Goal: Information Seeking & Learning: Find contact information

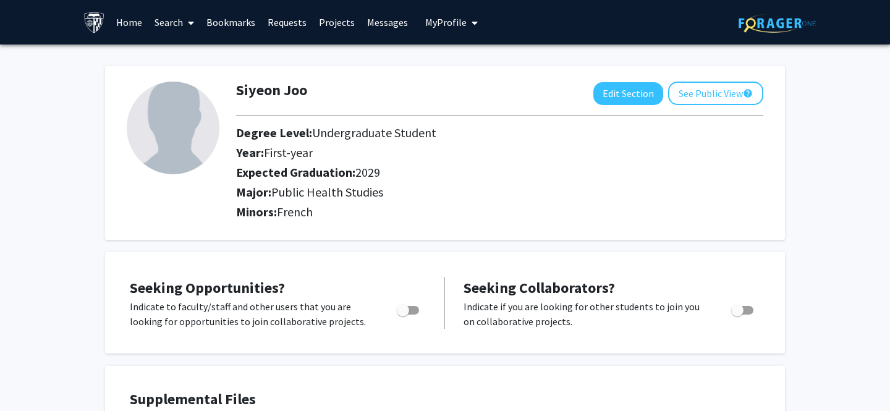
click at [126, 23] on link "Home" at bounding box center [129, 22] width 38 height 43
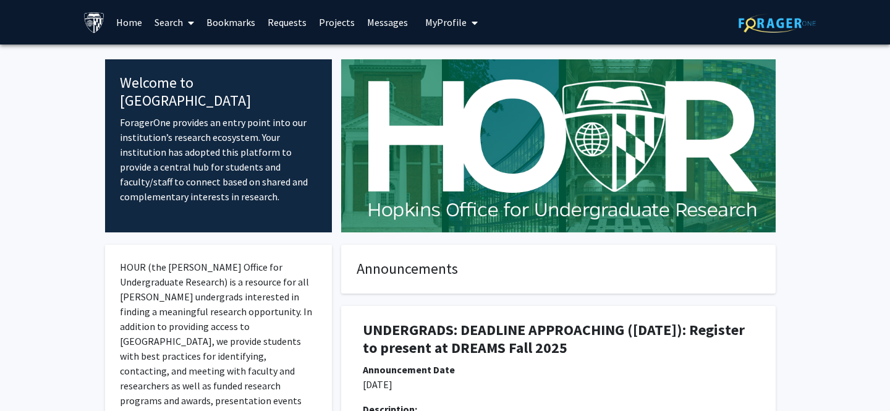
click at [324, 22] on link "Projects" at bounding box center [337, 22] width 48 height 43
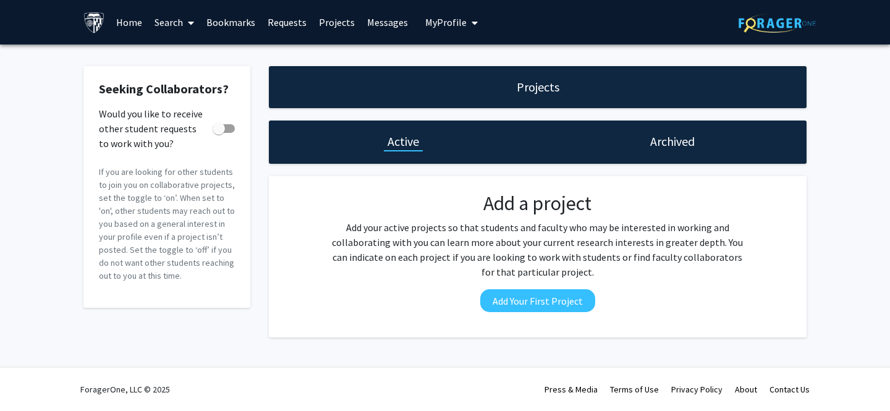
click at [435, 87] on div "Projects" at bounding box center [538, 87] width 538 height 42
click at [667, 143] on h1 "Archived" at bounding box center [672, 141] width 45 height 17
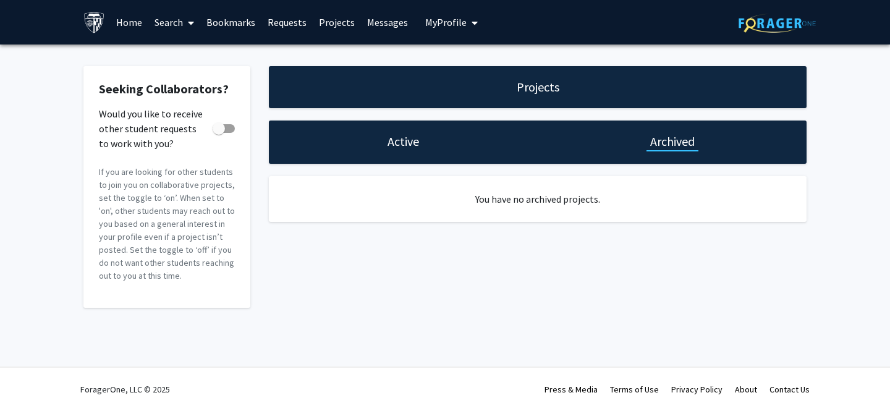
click at [128, 18] on link "Home" at bounding box center [129, 22] width 38 height 43
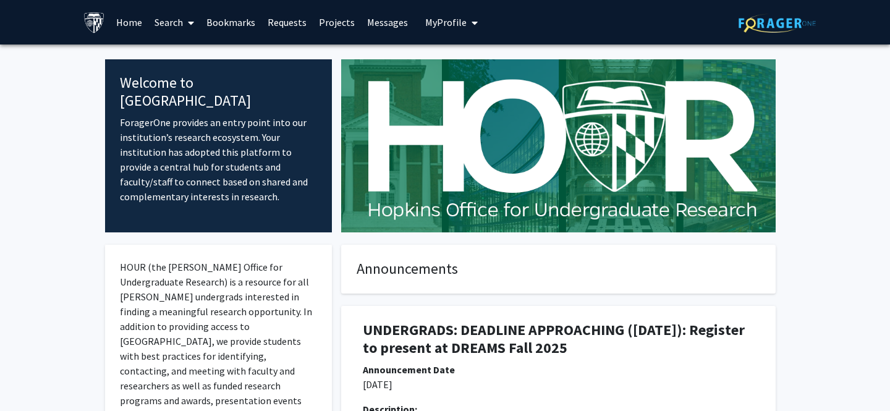
click at [174, 22] on link "Search" at bounding box center [174, 22] width 52 height 43
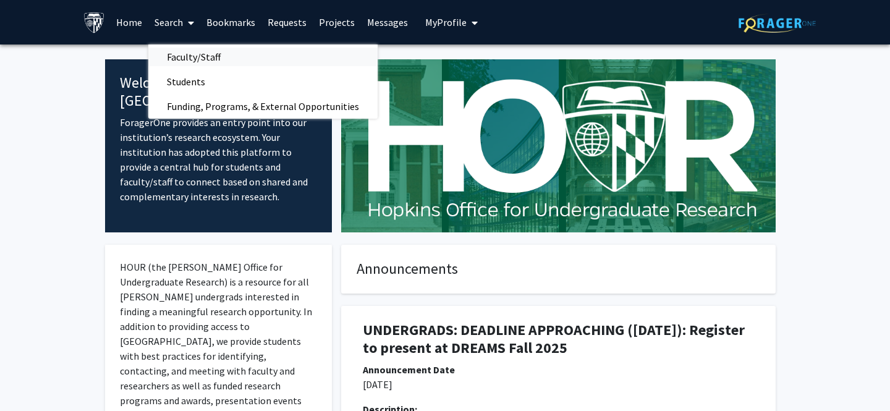
click at [185, 57] on span "Faculty/Staff" at bounding box center [193, 57] width 91 height 25
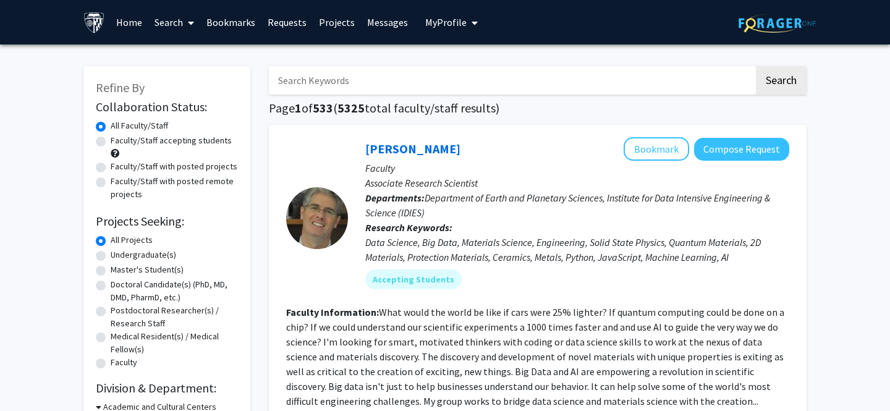
click at [111, 168] on label "Faculty/Staff with posted projects" at bounding box center [174, 166] width 127 height 13
click at [111, 168] on input "Faculty/Staff with posted projects" at bounding box center [115, 164] width 8 height 8
radio input "true"
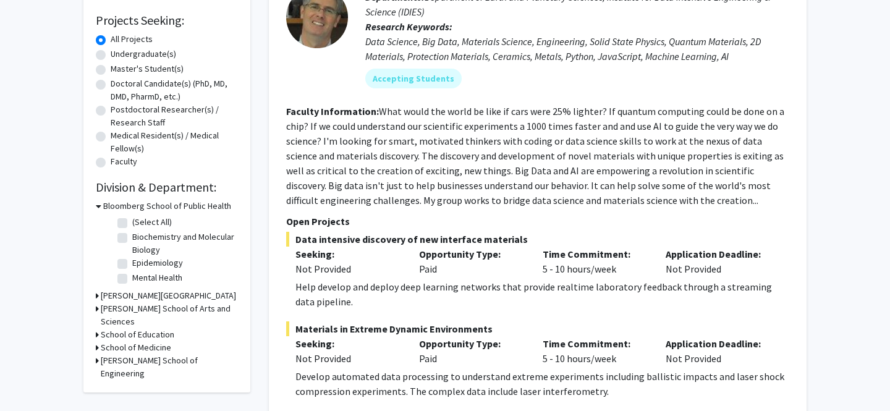
scroll to position [202, 0]
click at [132, 237] on label "Biochemistry and Molecular Biology" at bounding box center [183, 243] width 103 height 26
click at [132, 237] on input "Biochemistry and Molecular Biology" at bounding box center [136, 234] width 8 height 8
checkbox input "true"
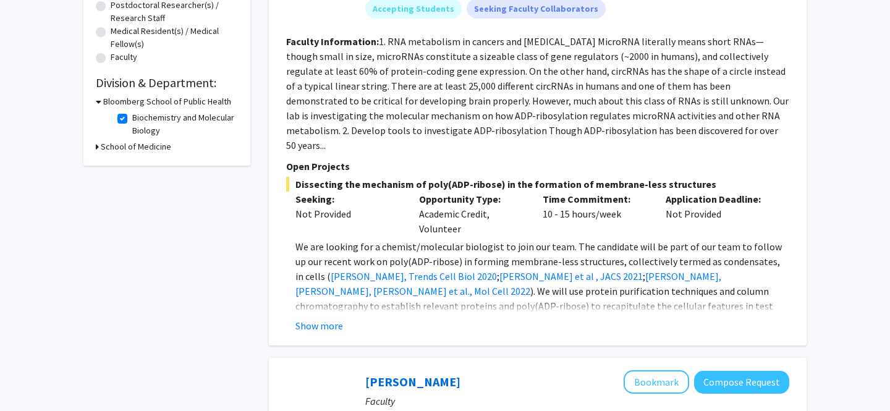
scroll to position [308, 0]
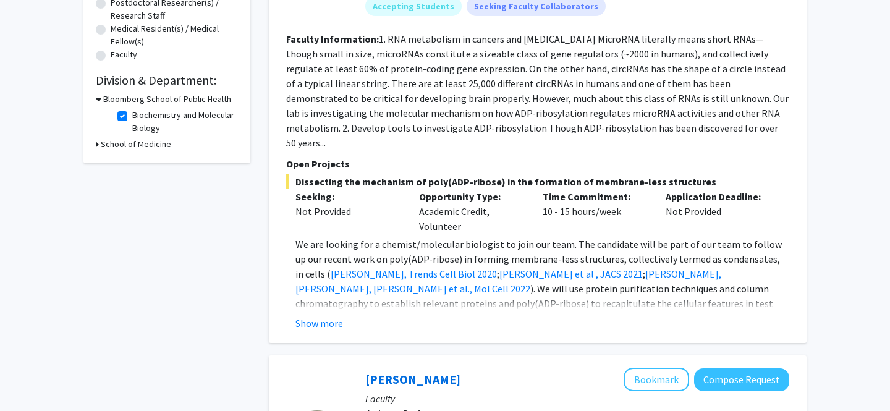
click at [132, 114] on label "Biochemistry and Molecular Biology" at bounding box center [183, 122] width 103 height 26
click at [132, 114] on input "Biochemistry and Molecular Biology" at bounding box center [136, 113] width 8 height 8
checkbox input "false"
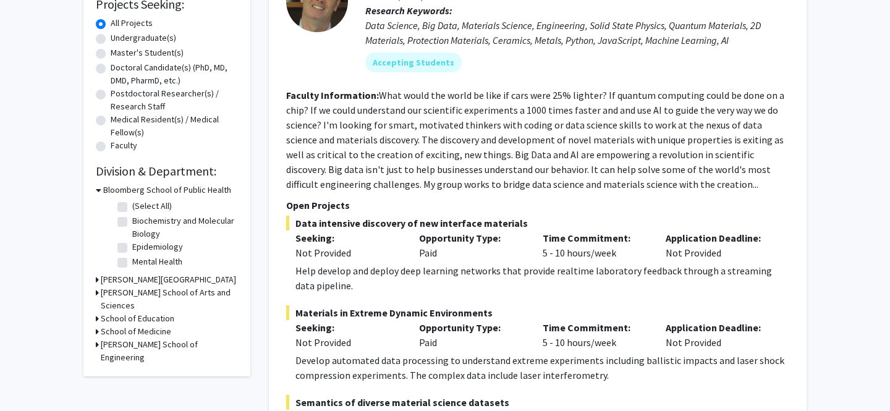
scroll to position [271, 0]
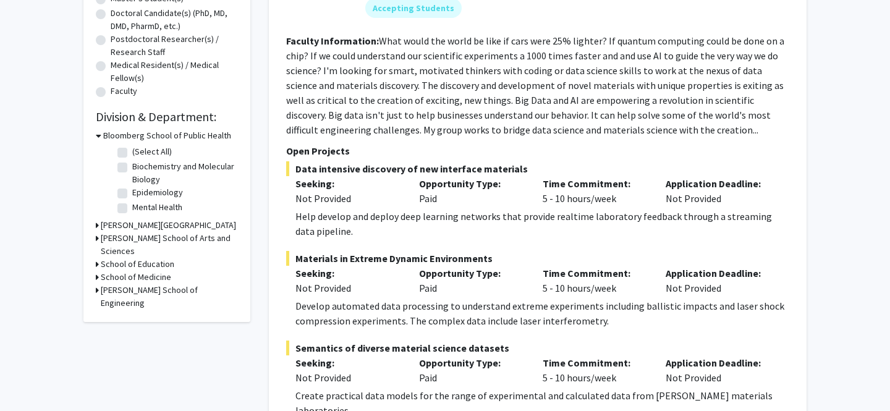
click at [119, 271] on h3 "School of Medicine" at bounding box center [136, 277] width 70 height 13
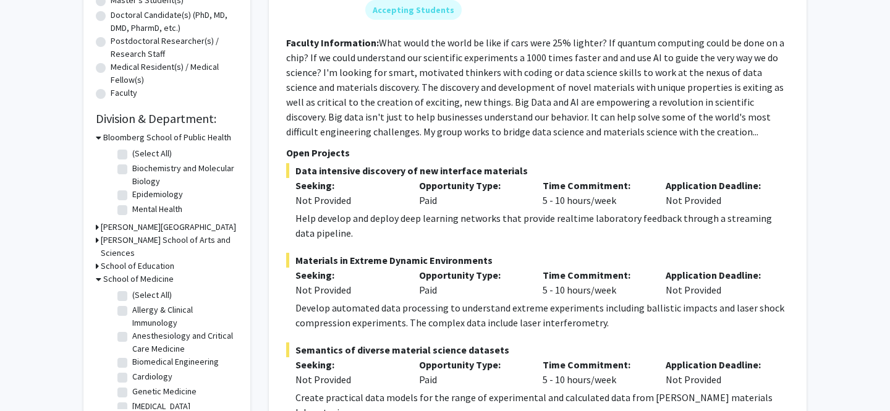
scroll to position [262, 0]
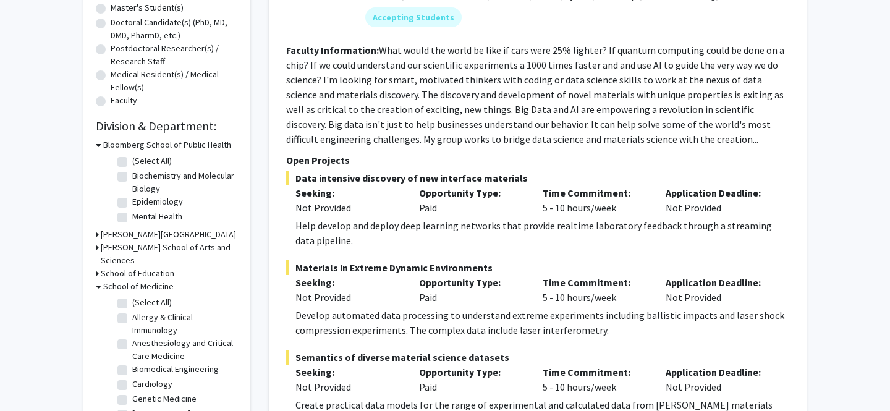
click at [132, 296] on label "(Select All)" at bounding box center [152, 302] width 40 height 13
click at [132, 296] on input "(Select All)" at bounding box center [136, 300] width 8 height 8
checkbox input "true"
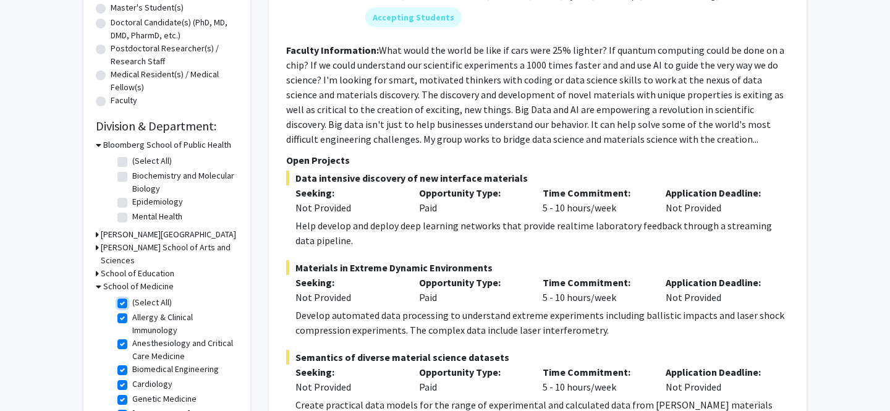
checkbox input "true"
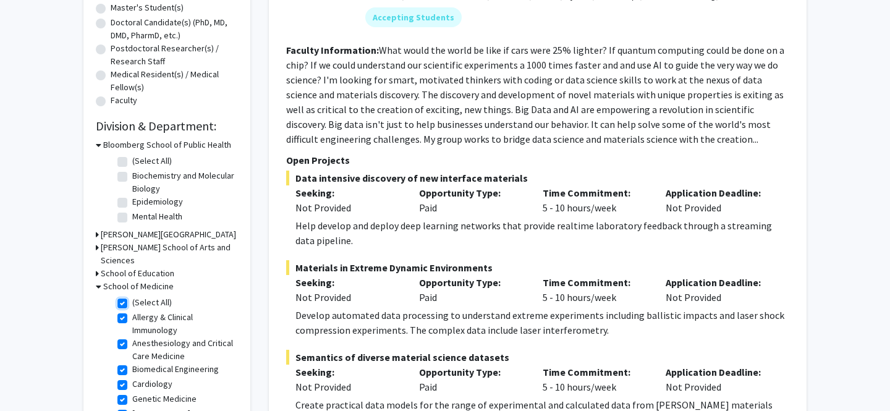
checkbox input "true"
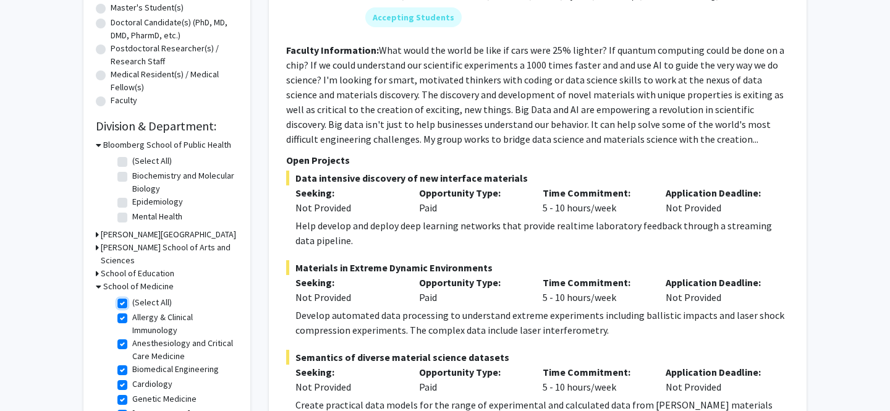
checkbox input "true"
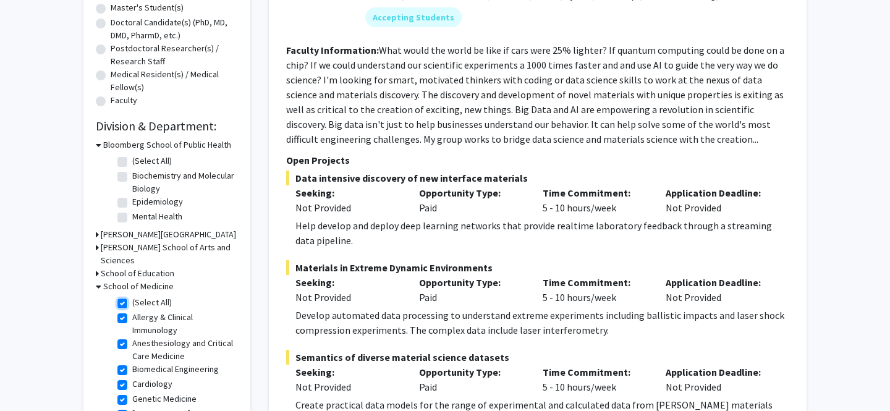
checkbox input "true"
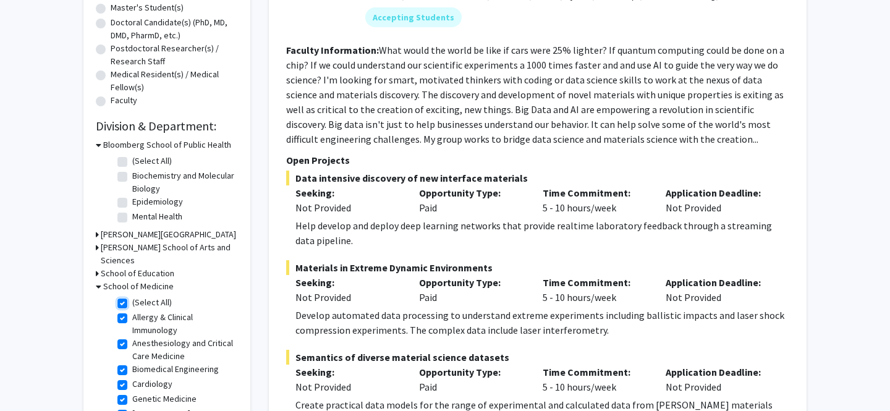
checkbox input "true"
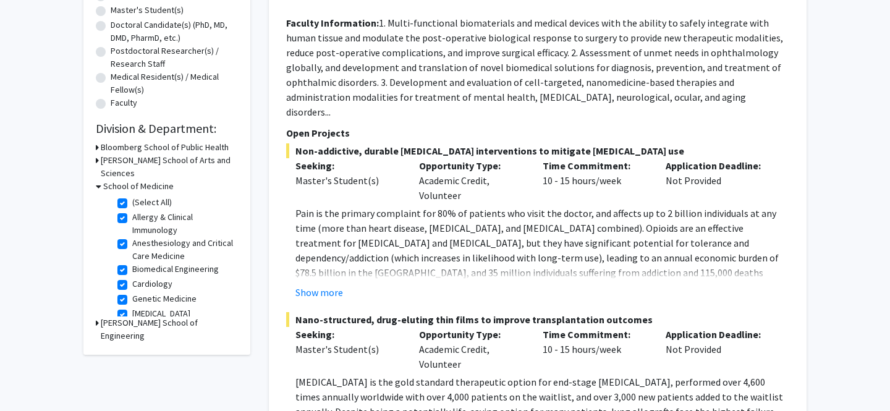
click at [135, 147] on h3 "Bloomberg School of Public Health" at bounding box center [165, 147] width 128 height 13
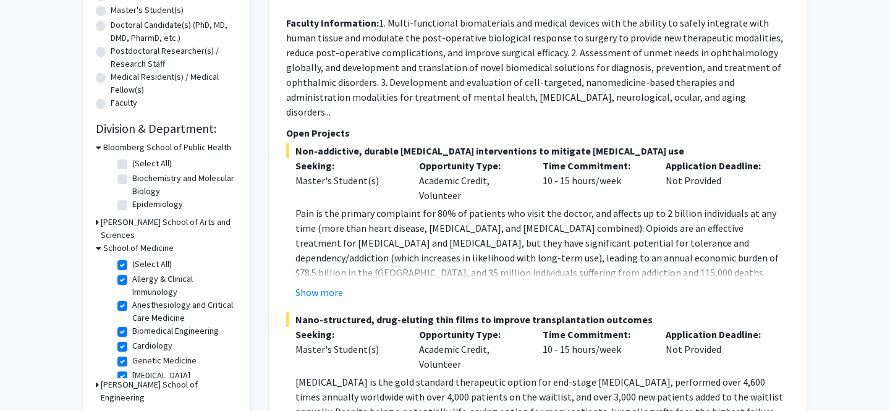
click at [132, 161] on label "(Select All)" at bounding box center [152, 163] width 40 height 13
click at [132, 161] on input "(Select All)" at bounding box center [136, 161] width 8 height 8
checkbox input "true"
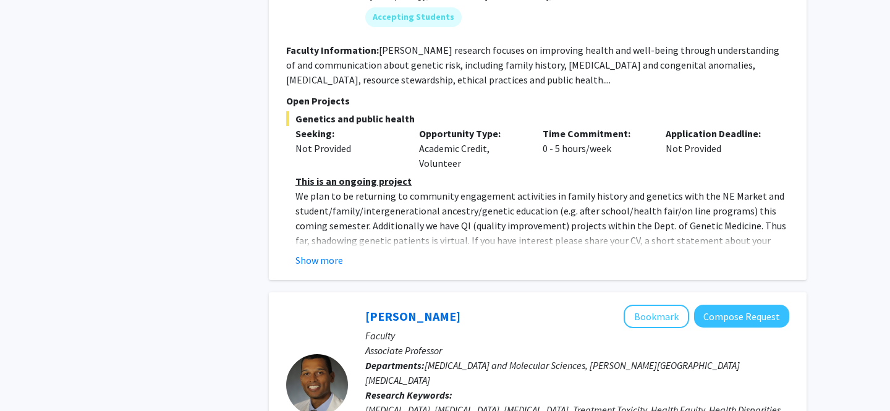
scroll to position [3914, 0]
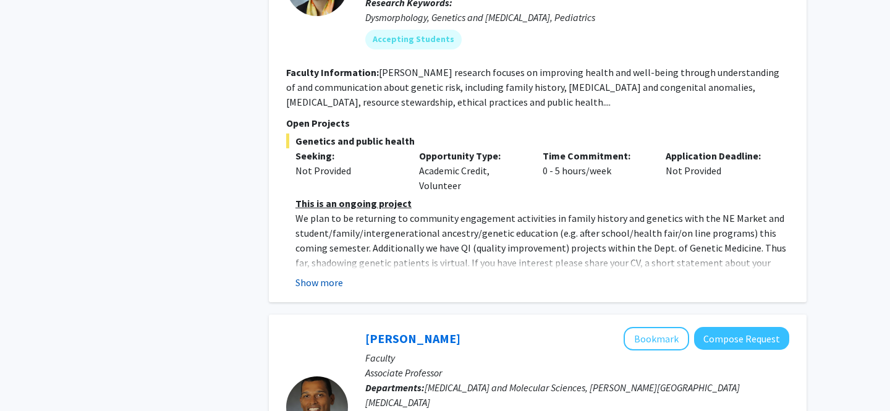
click at [317, 275] on button "Show more" at bounding box center [320, 282] width 48 height 15
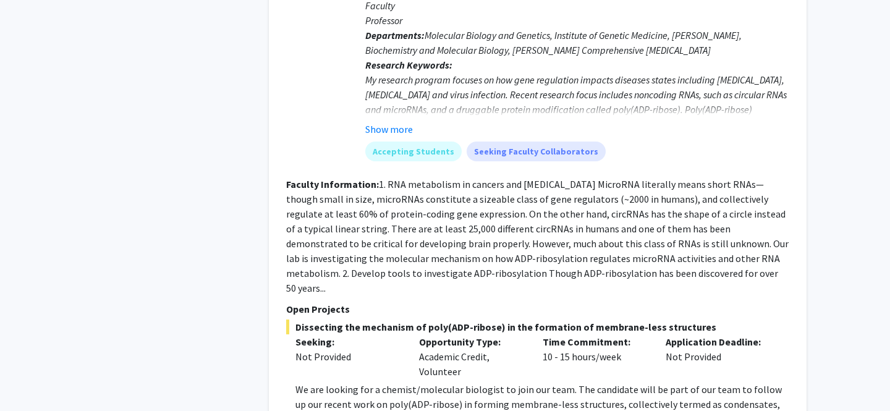
scroll to position [5562, 0]
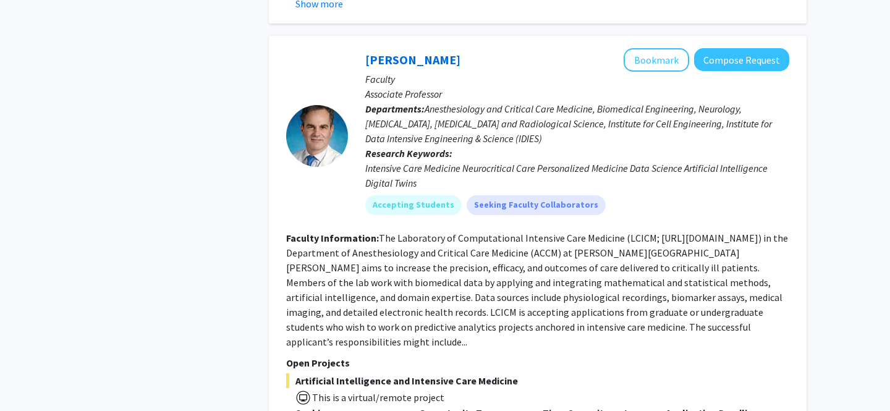
scroll to position [4532, 0]
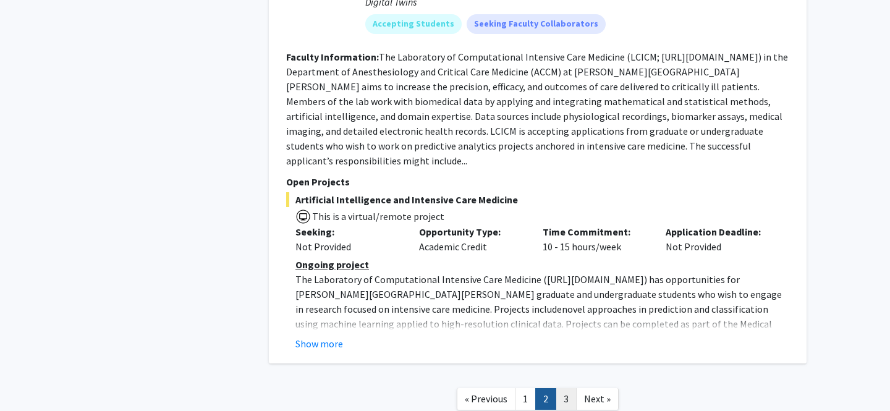
click at [571, 388] on link "3" at bounding box center [566, 399] width 21 height 22
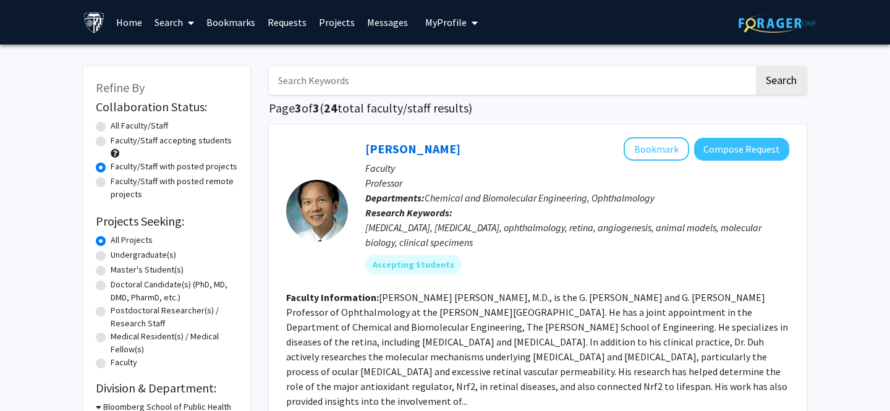
click at [111, 181] on label "Faculty/Staff with posted remote projects" at bounding box center [174, 188] width 127 height 26
click at [111, 181] on input "Faculty/Staff with posted remote projects" at bounding box center [115, 179] width 8 height 8
radio input "true"
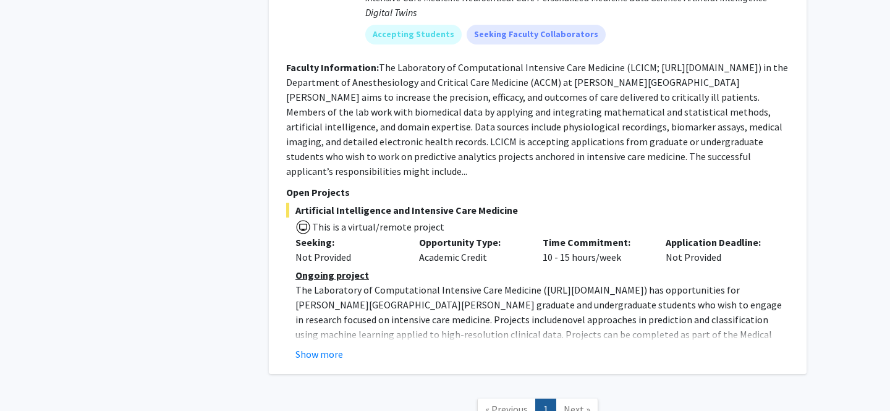
scroll to position [2977, 0]
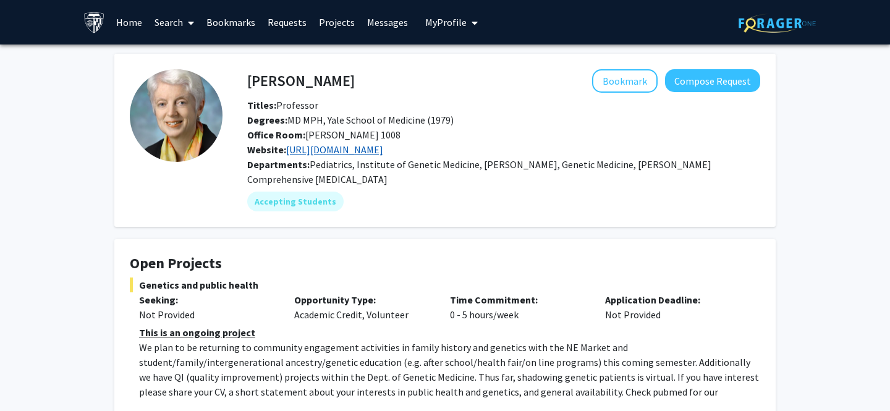
click at [383, 146] on link "[URL][DOMAIN_NAME]" at bounding box center [334, 149] width 97 height 12
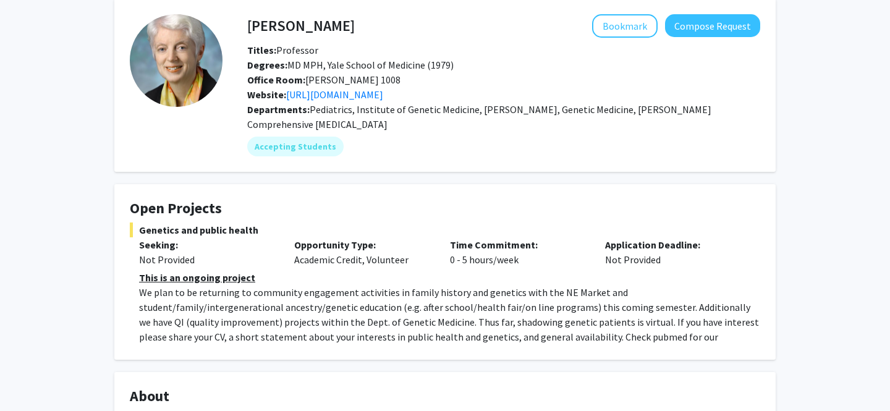
scroll to position [70, 0]
